Goal: Navigation & Orientation: Find specific page/section

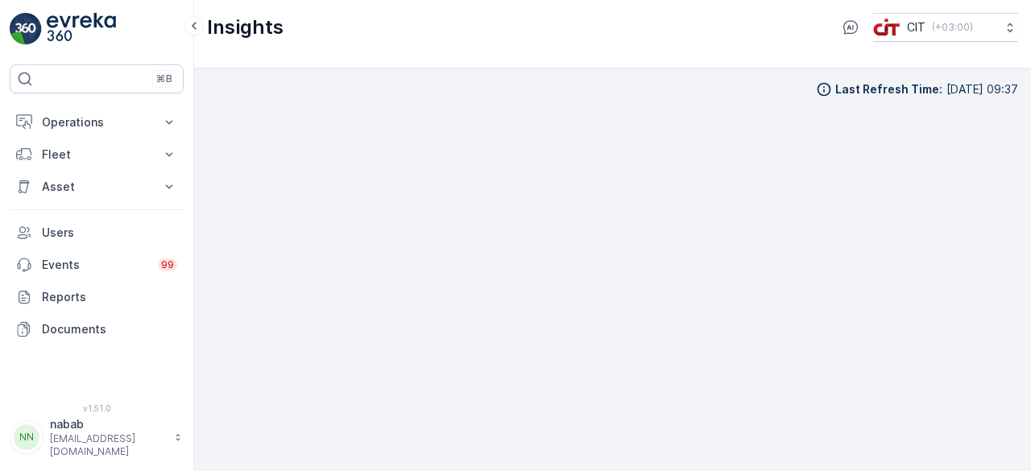
scroll to position [11, 0]
click at [94, 122] on p "Operations" at bounding box center [96, 122] width 109 height 16
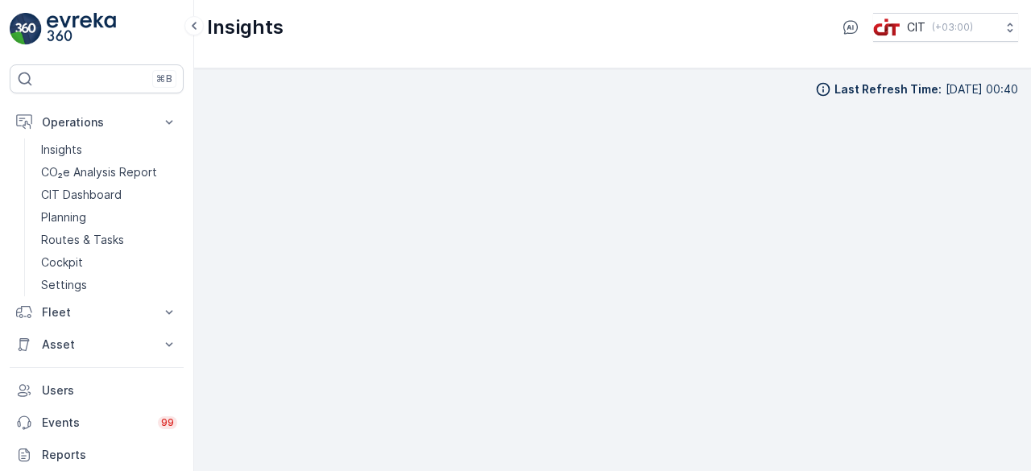
scroll to position [11, 0]
click at [87, 190] on p "CIT Dashboard" at bounding box center [81, 195] width 81 height 16
click at [68, 148] on p "Insights" at bounding box center [61, 150] width 41 height 16
